Goal: Task Accomplishment & Management: Manage account settings

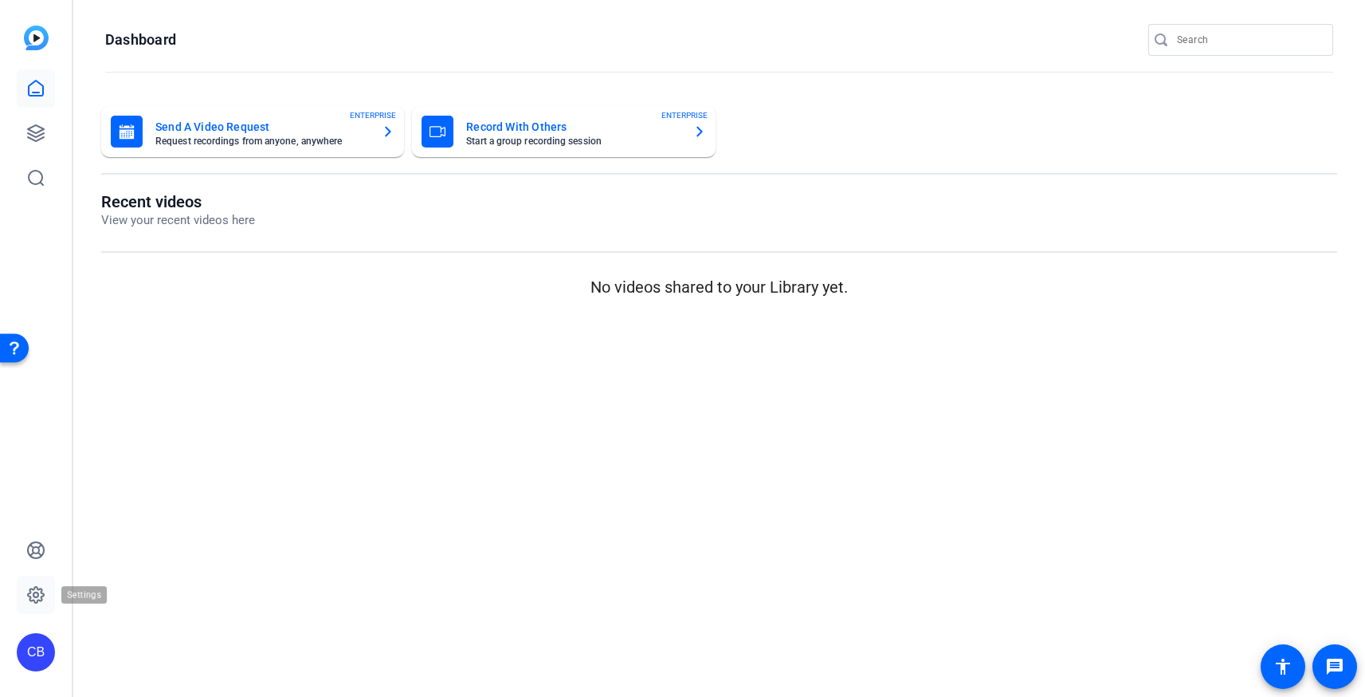
click at [37, 600] on icon at bounding box center [36, 595] width 16 height 16
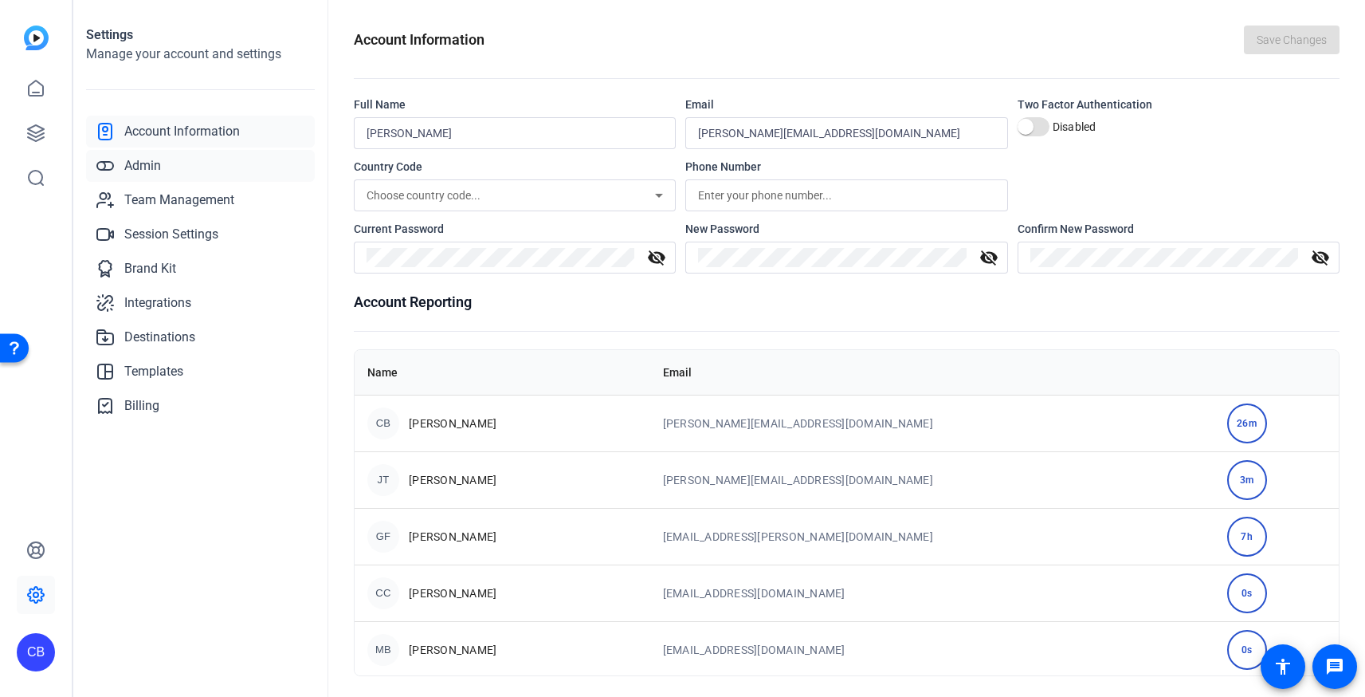
click at [183, 162] on link "Admin" at bounding box center [200, 166] width 229 height 32
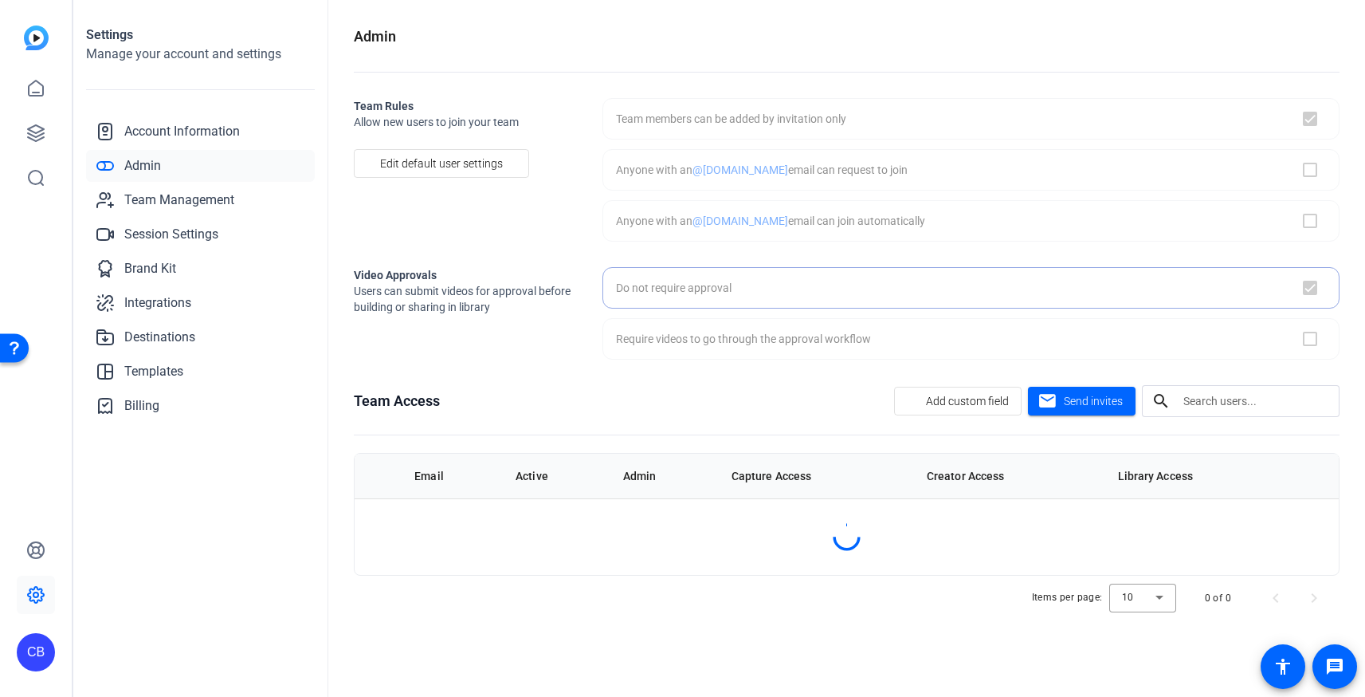
checkbox input "true"
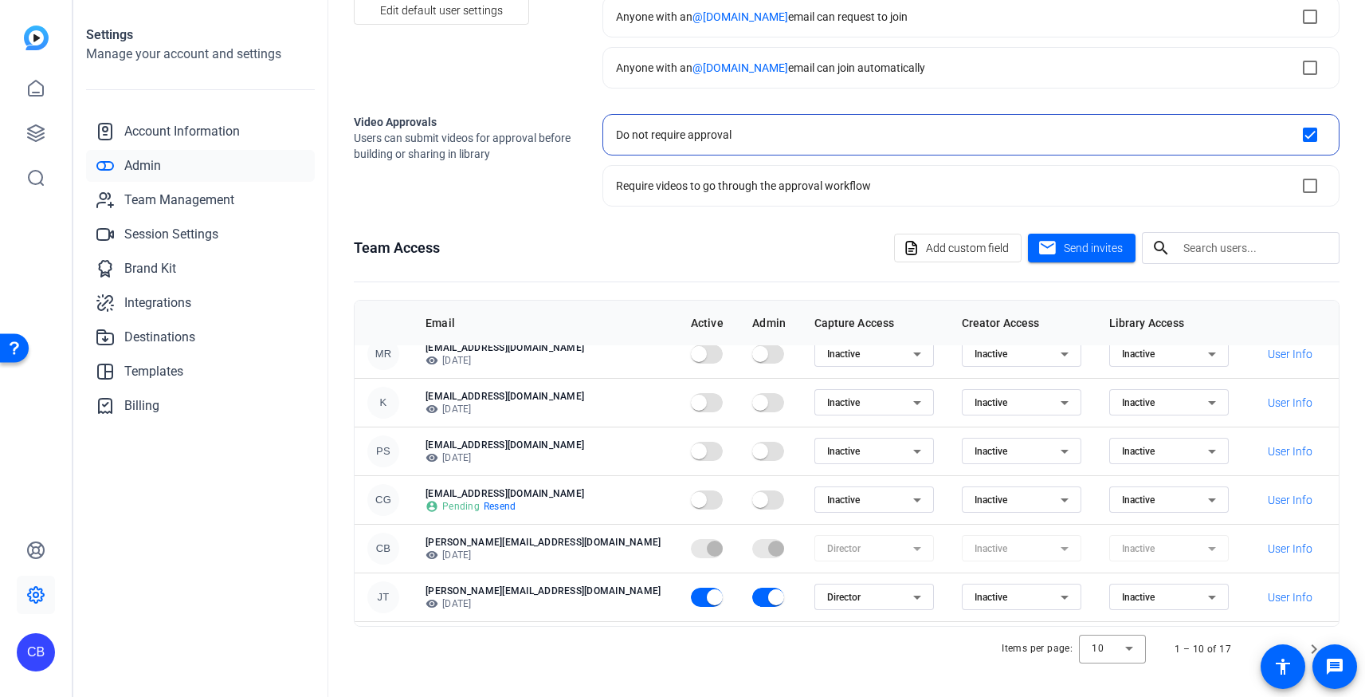
scroll to position [205, 0]
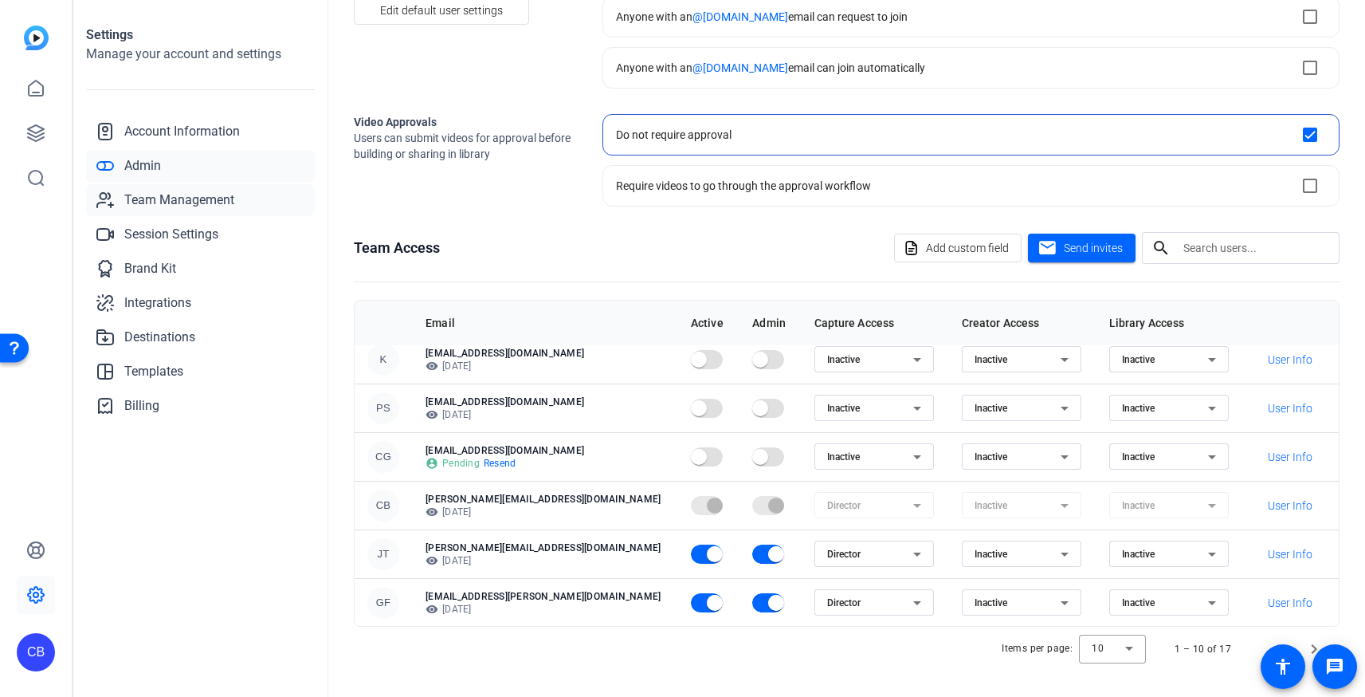
click at [228, 202] on span "Team Management" at bounding box center [179, 200] width 110 height 19
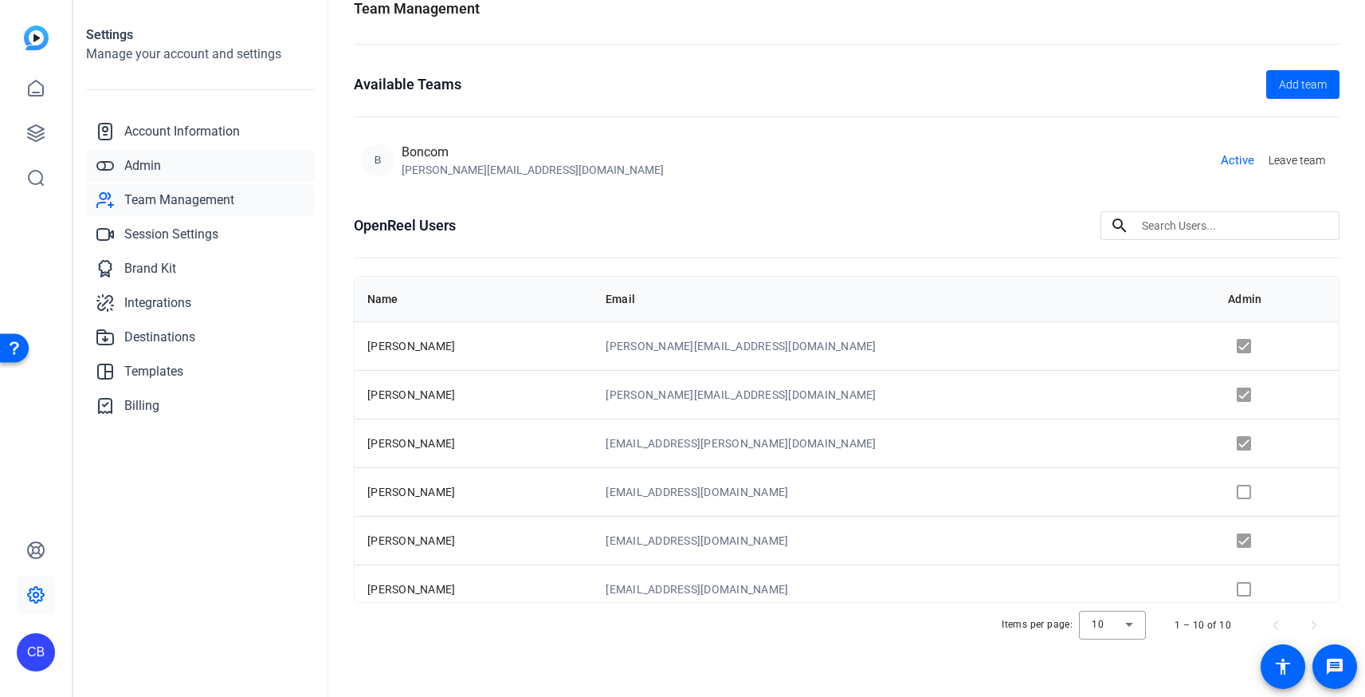
click at [169, 166] on link "Admin" at bounding box center [200, 166] width 229 height 32
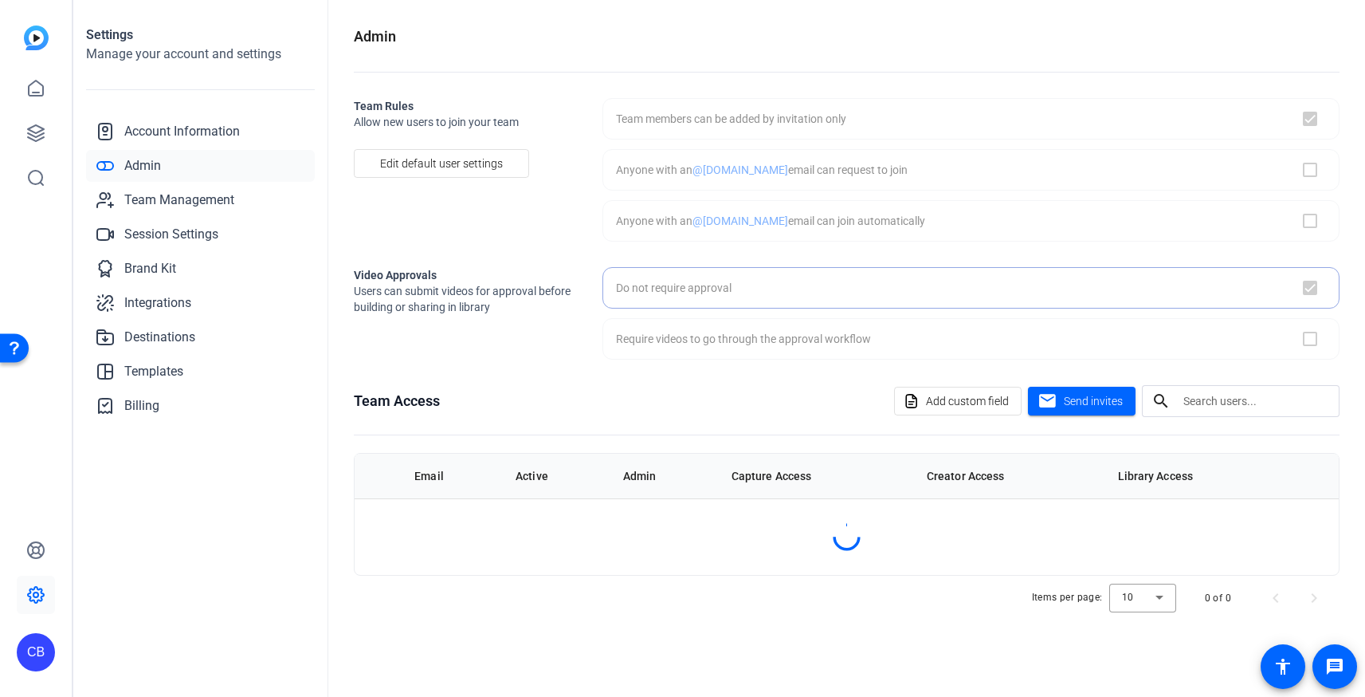
checkbox input "true"
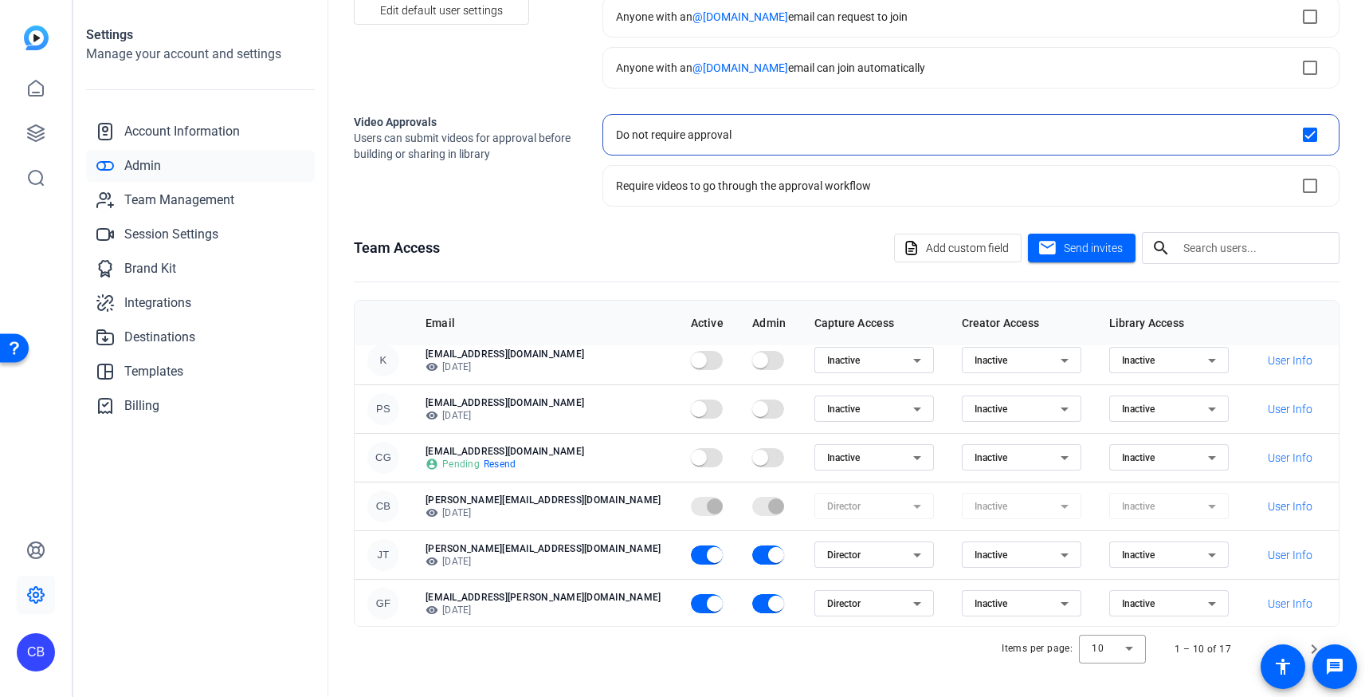
scroll to position [205, 0]
click at [209, 197] on span "Team Management" at bounding box center [179, 200] width 110 height 19
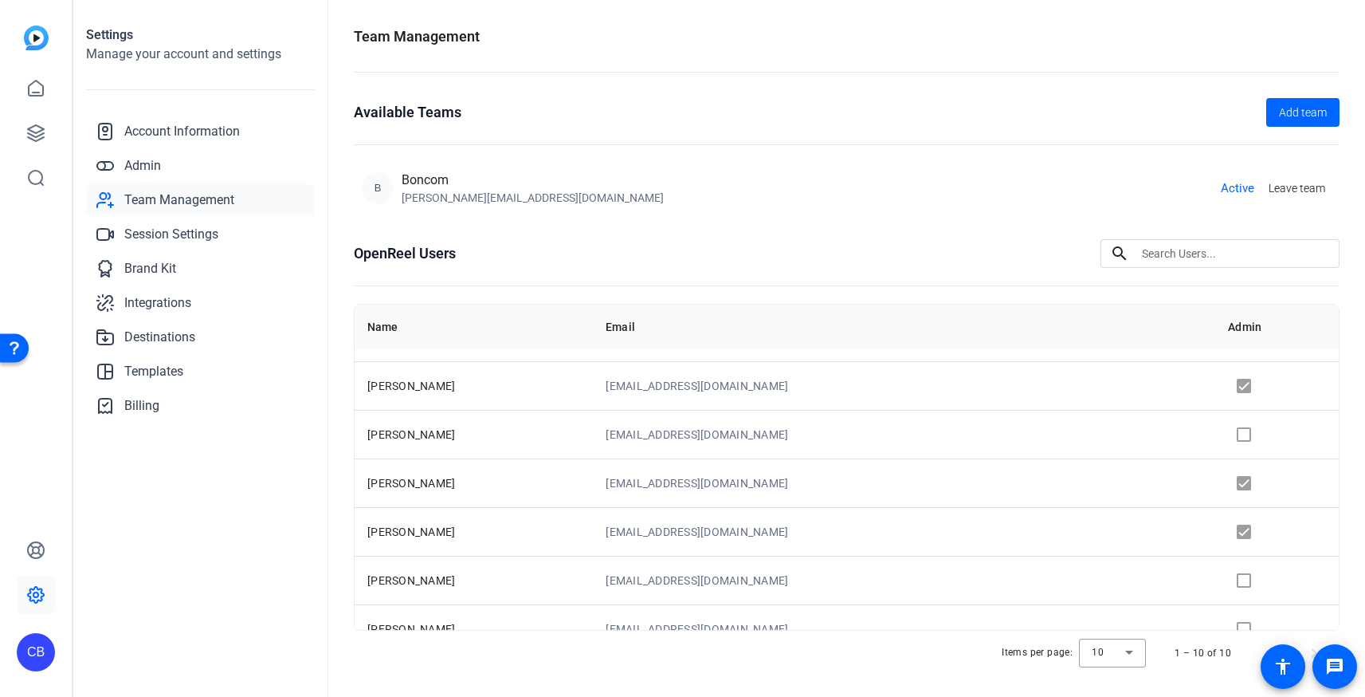
scroll to position [205, 0]
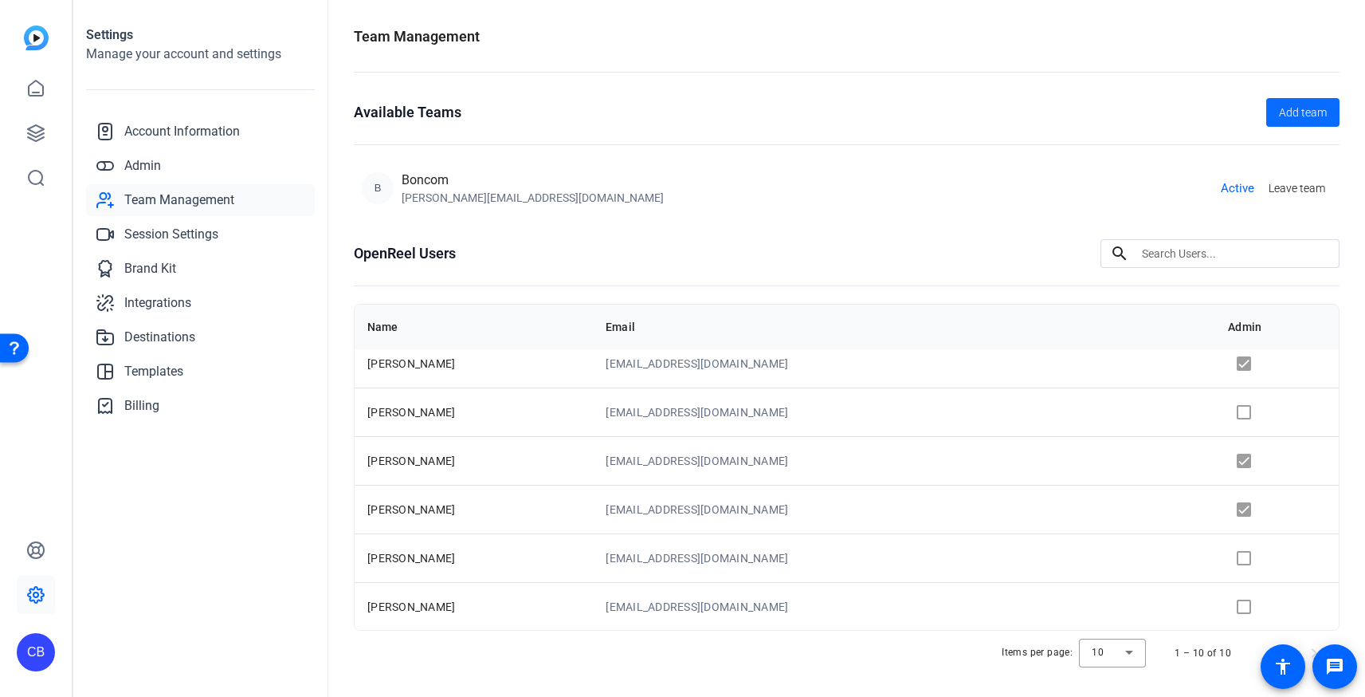
click at [1299, 108] on span "Add team" at bounding box center [1303, 112] width 48 height 17
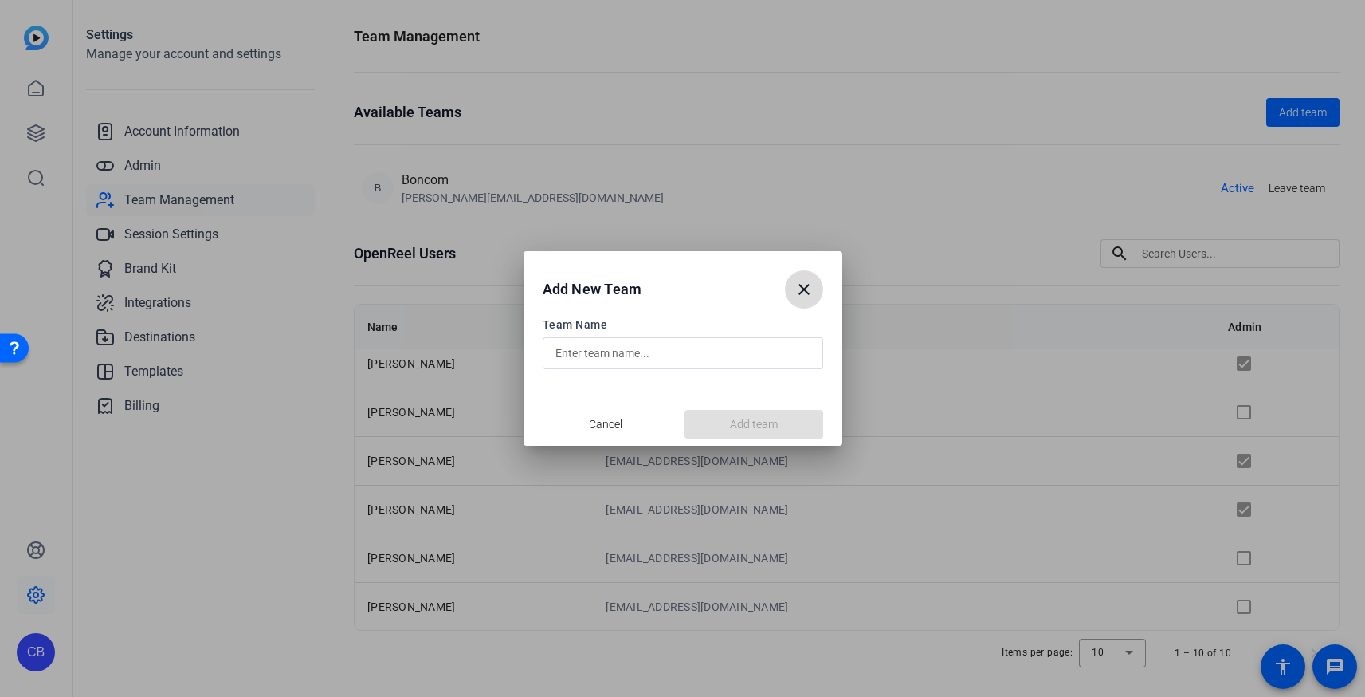
click at [816, 287] on span "button" at bounding box center [804, 289] width 38 height 38
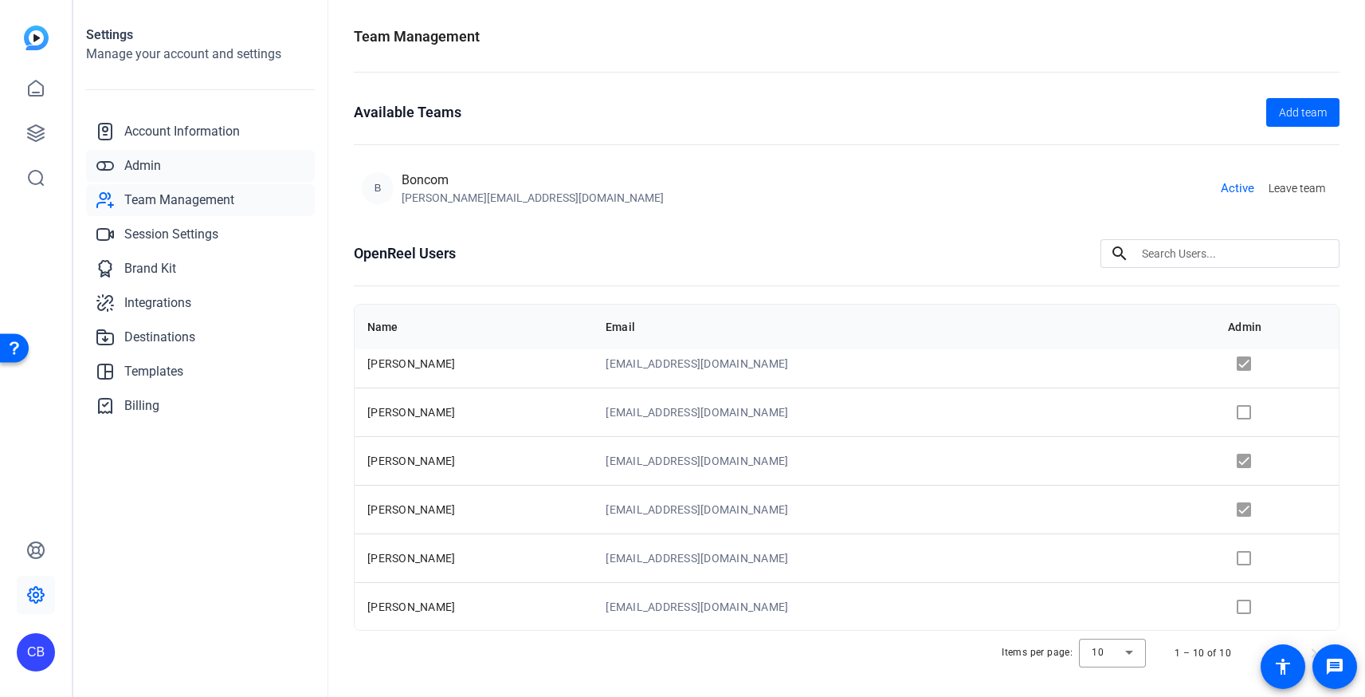
click at [158, 171] on span "Admin" at bounding box center [142, 165] width 37 height 19
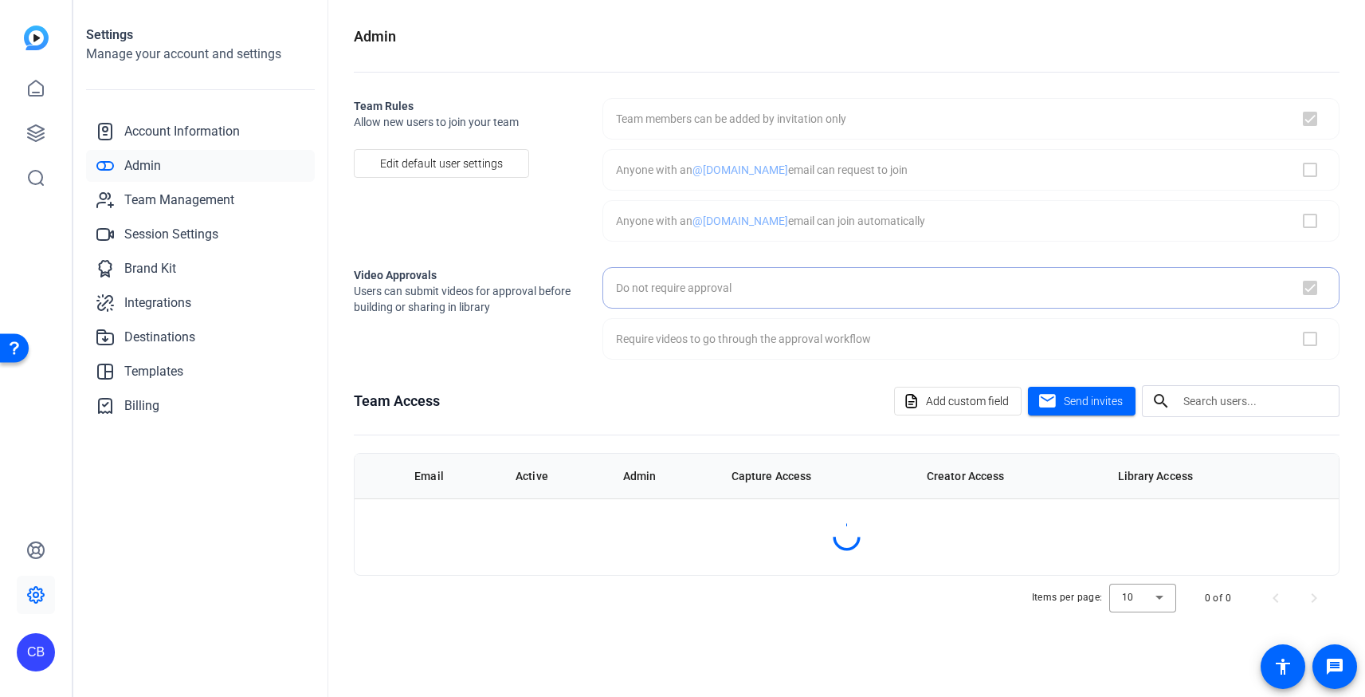
checkbox input "true"
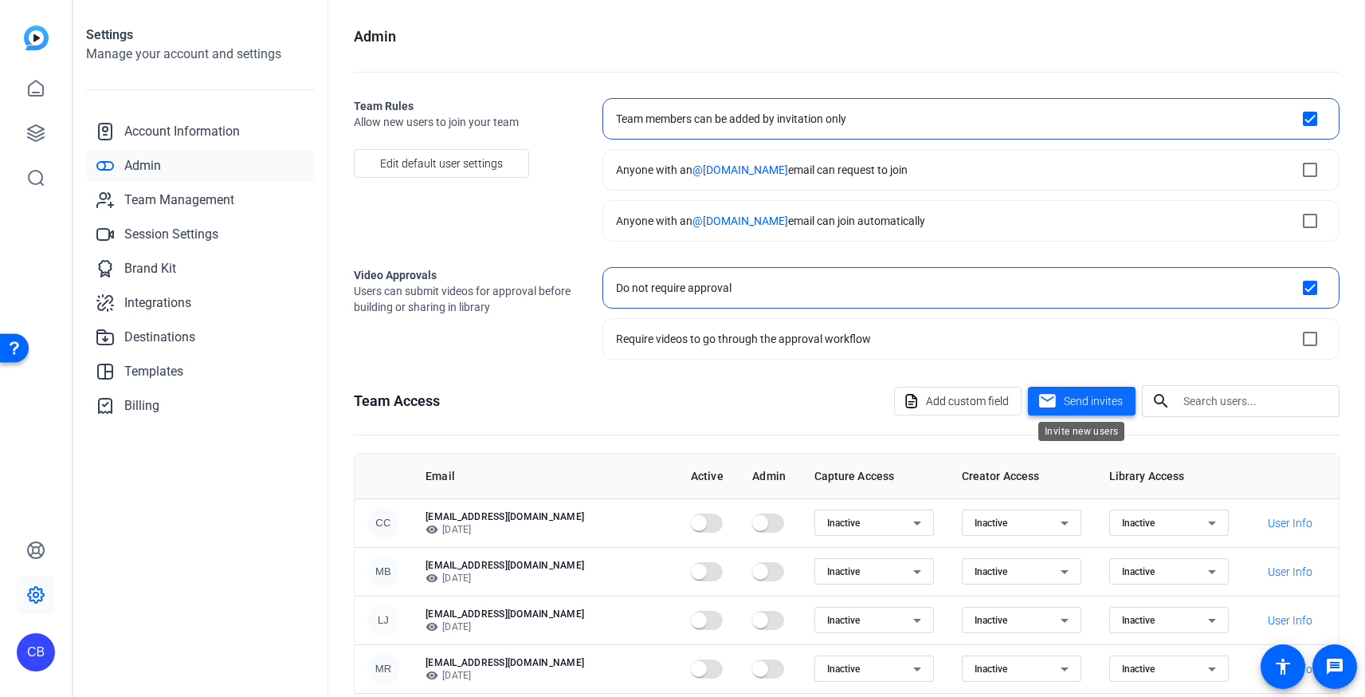
click at [1079, 391] on span at bounding box center [1082, 401] width 108 height 38
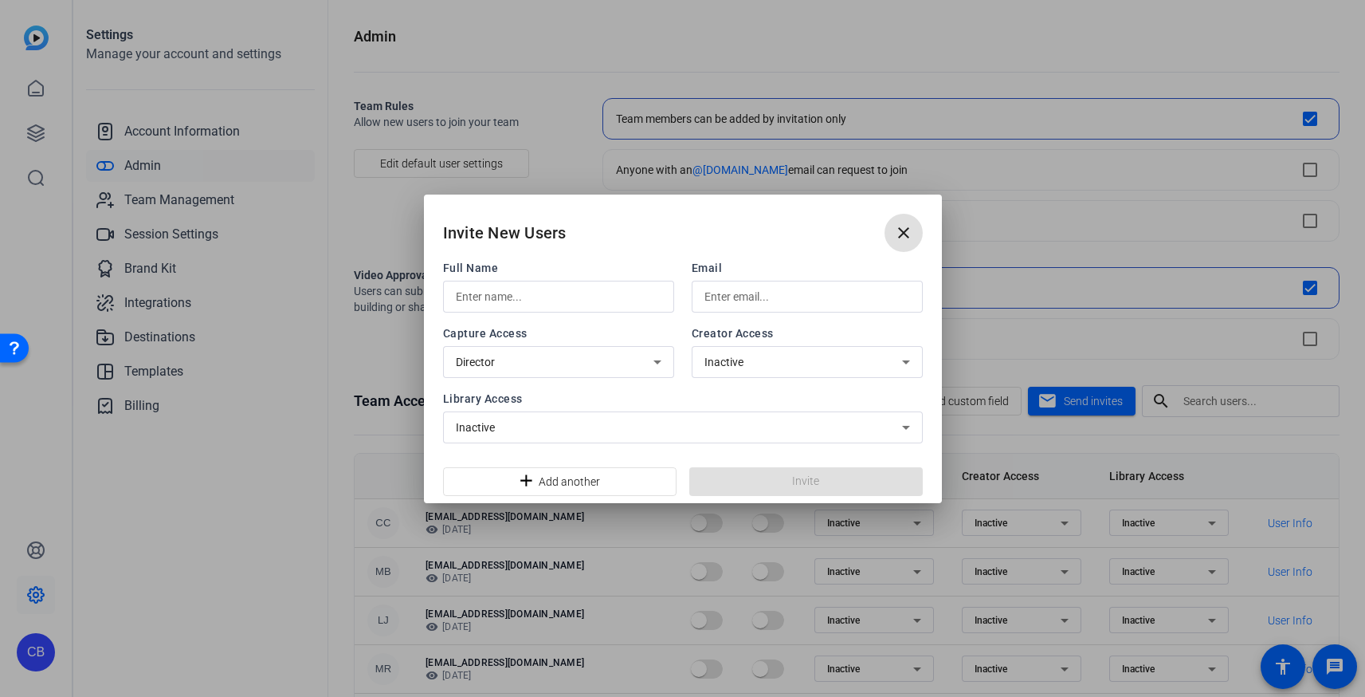
click at [544, 296] on input "text" at bounding box center [559, 296] width 206 height 19
click at [538, 292] on input "[PERSON_NAME]" at bounding box center [559, 296] width 206 height 19
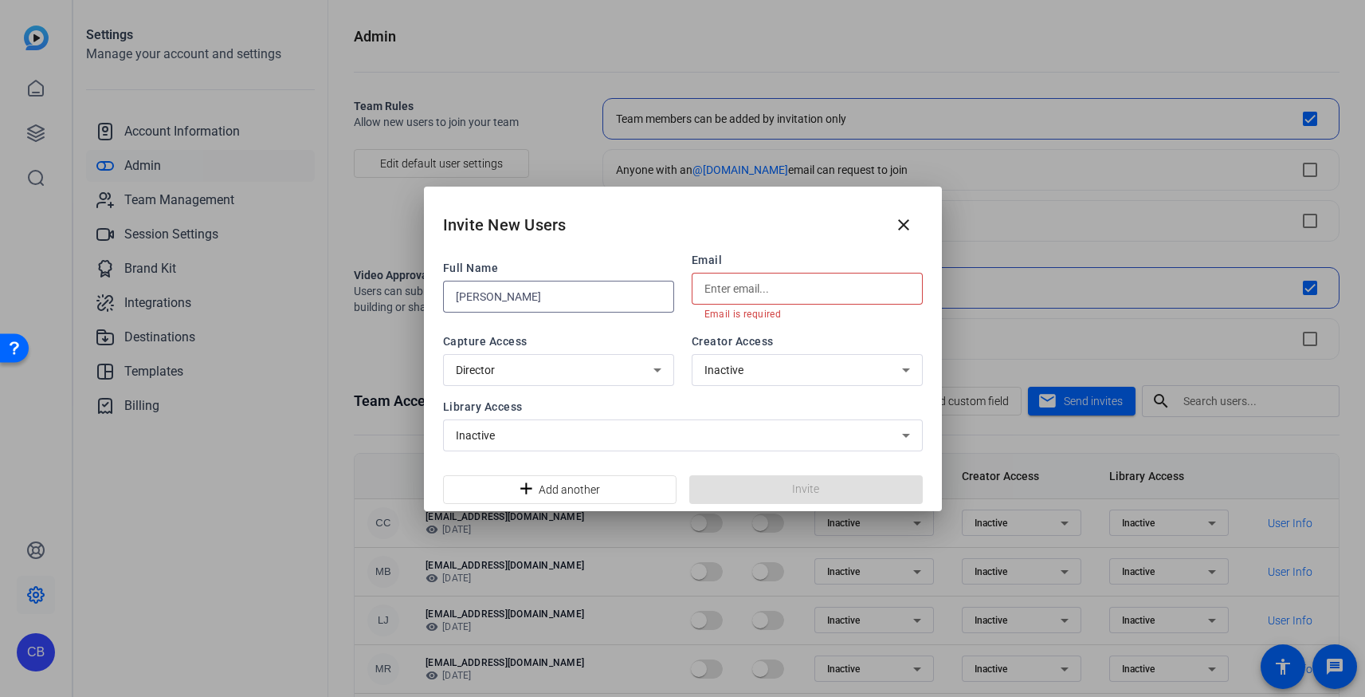
type input "[PERSON_NAME]"
click at [760, 293] on input "text" at bounding box center [808, 288] width 206 height 19
paste input "[EMAIL_ADDRESS][DOMAIN_NAME]"
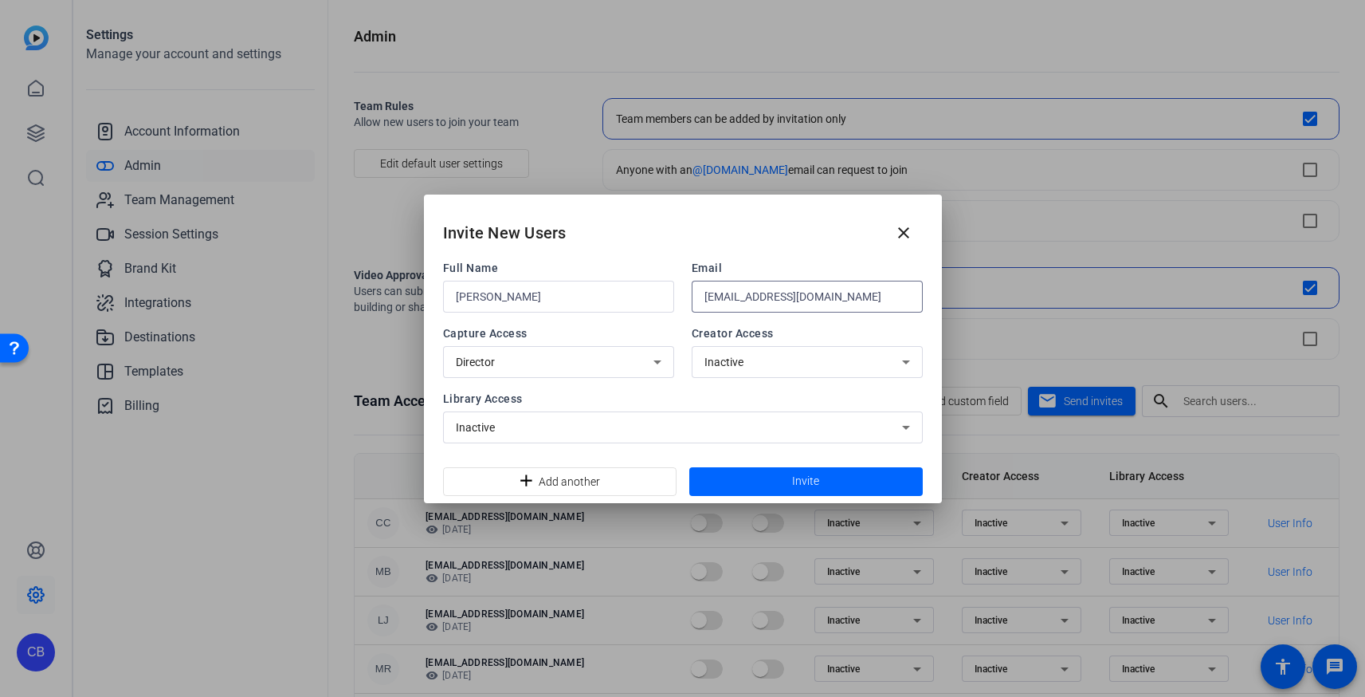
type input "[EMAIL_ADDRESS][DOMAIN_NAME]"
click at [734, 362] on span "Inactive" at bounding box center [724, 362] width 39 height 13
click at [734, 421] on span "Inactive" at bounding box center [723, 422] width 36 height 19
click at [756, 481] on span at bounding box center [807, 481] width 234 height 38
